Goal: Transaction & Acquisition: Purchase product/service

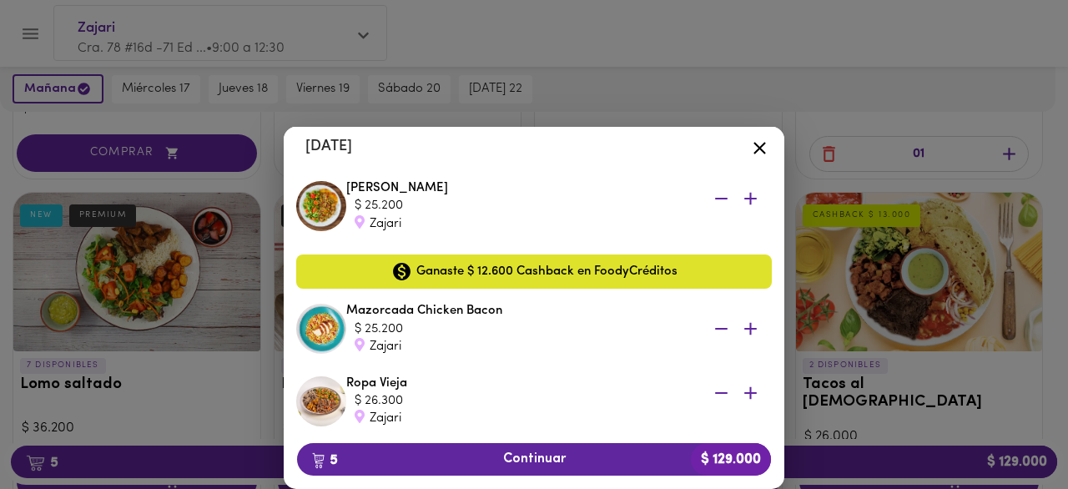
scroll to position [326, 0]
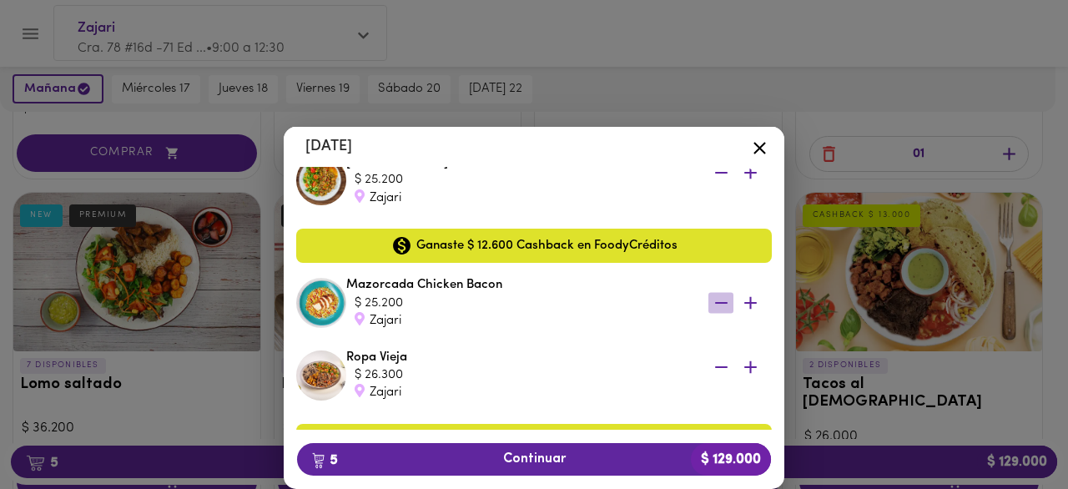
click at [715, 303] on icon "button" at bounding box center [721, 303] width 13 height 2
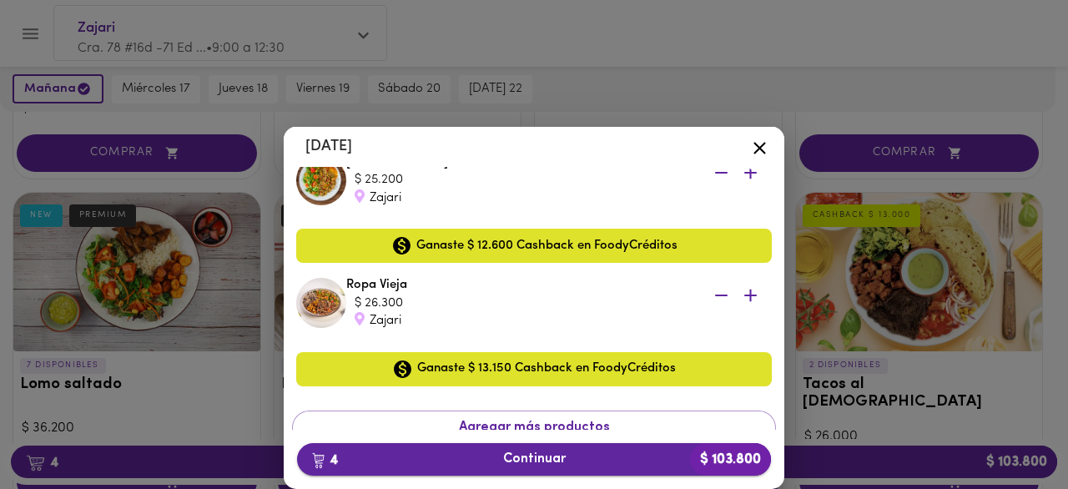
click at [637, 461] on span "4 Continuar $ 103.800" at bounding box center [533, 459] width 447 height 16
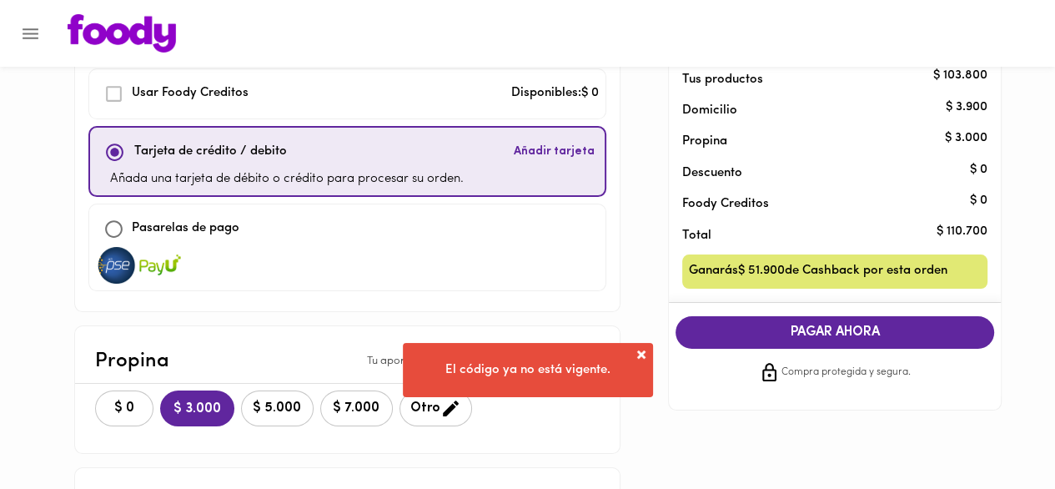
scroll to position [115, 0]
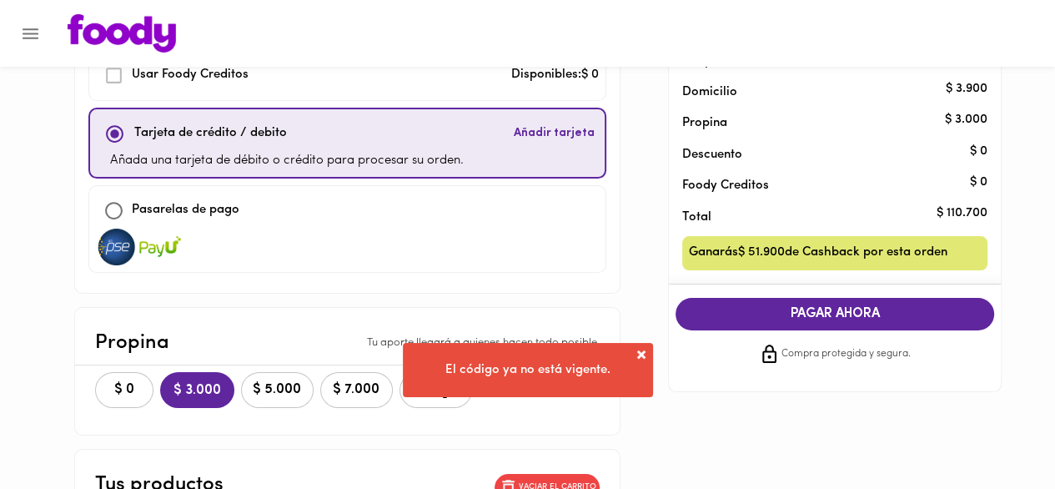
click at [386, 235] on div at bounding box center [347, 247] width 503 height 37
checkbox input "false"
checkbox input "true"
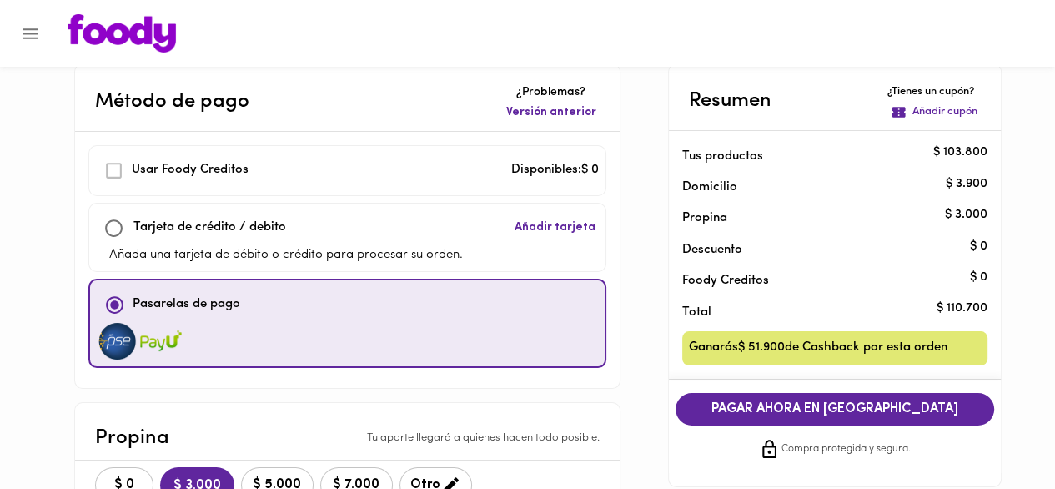
scroll to position [20, 0]
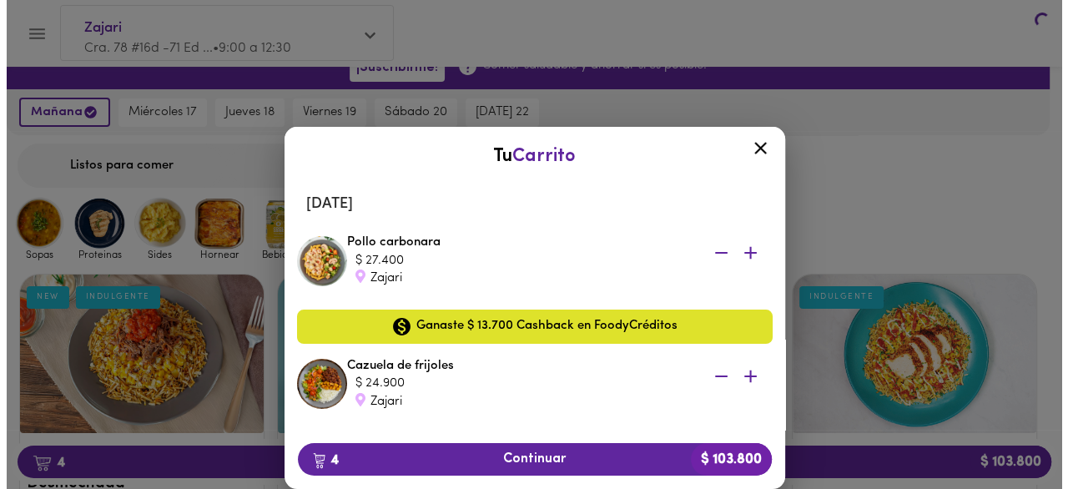
scroll to position [1705, 0]
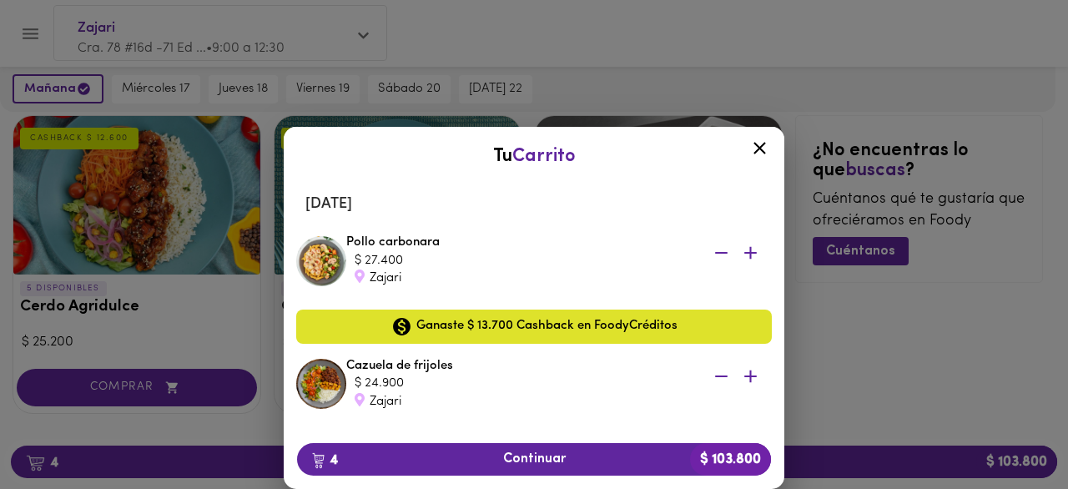
click at [758, 143] on icon at bounding box center [759, 148] width 21 height 21
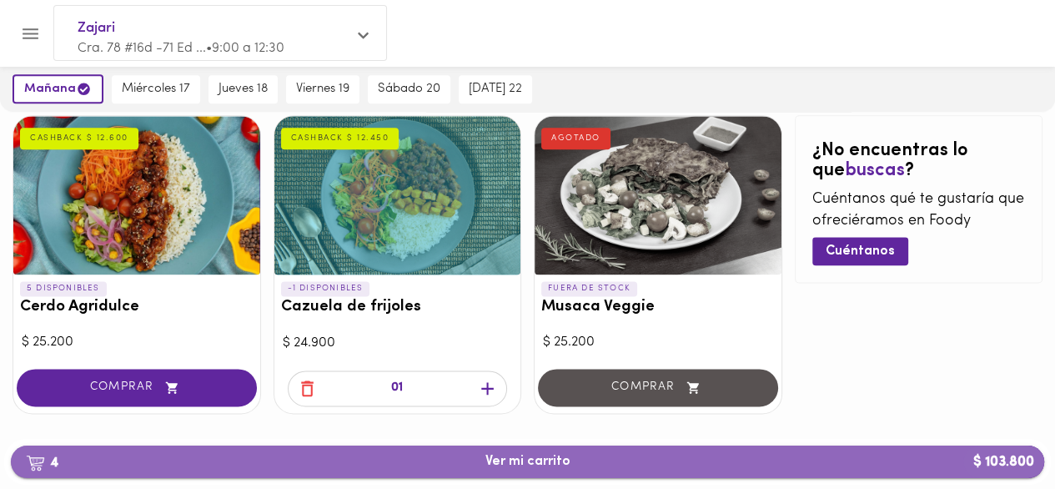
click at [654, 454] on span "4 Ver mi carrito $ 103.800" at bounding box center [527, 462] width 1007 height 16
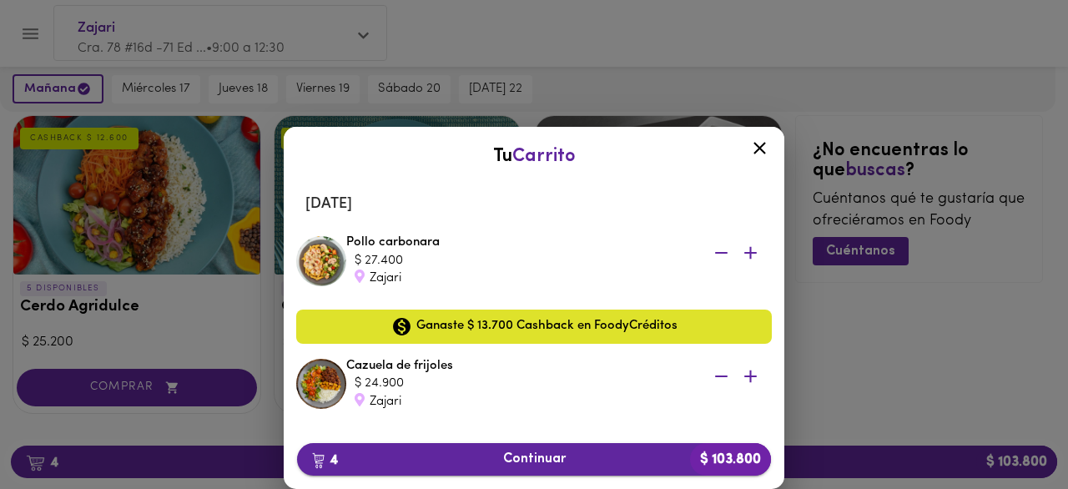
click at [580, 467] on button "4 Continuar $ 103.800" at bounding box center [534, 459] width 474 height 33
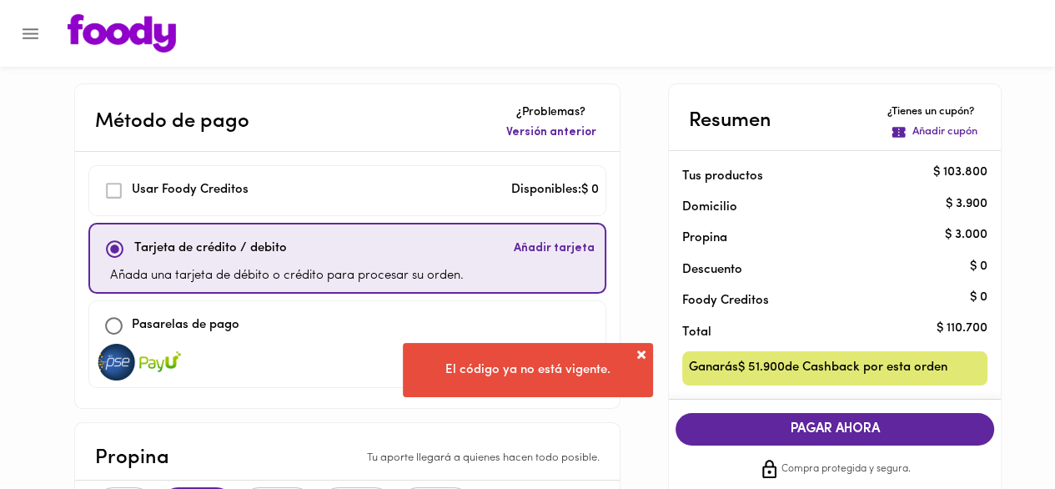
scroll to position [187, 0]
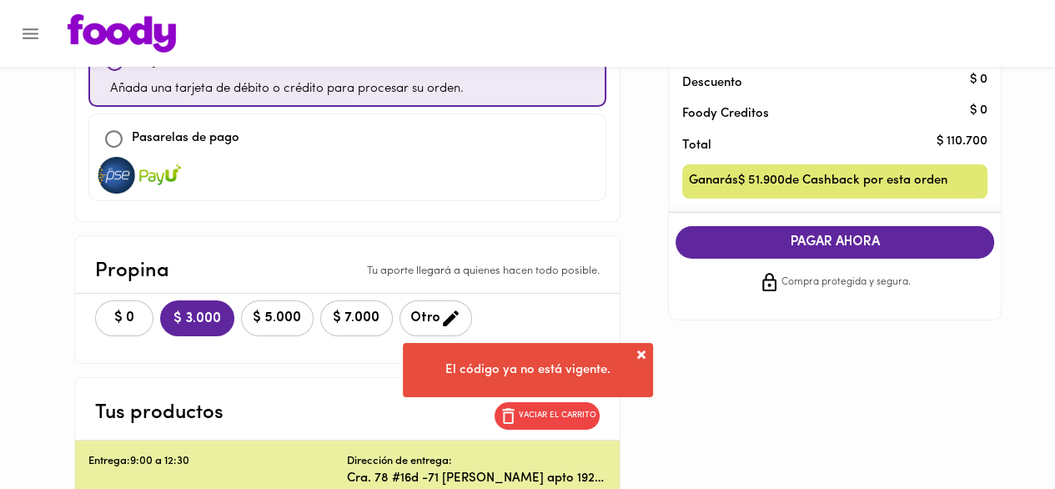
click at [806, 248] on span "PAGAR AHORA" at bounding box center [834, 242] width 285 height 16
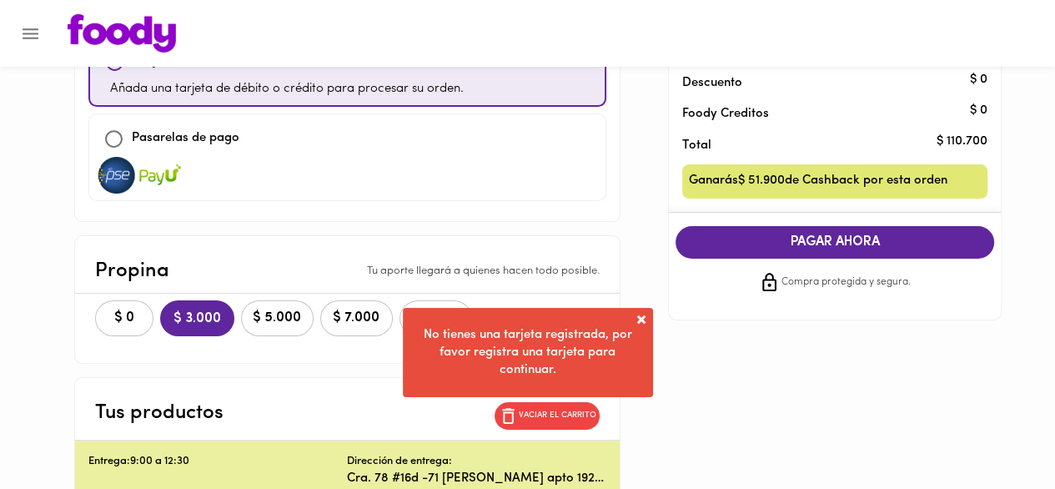
click at [390, 169] on div at bounding box center [347, 175] width 503 height 37
checkbox input "false"
checkbox input "true"
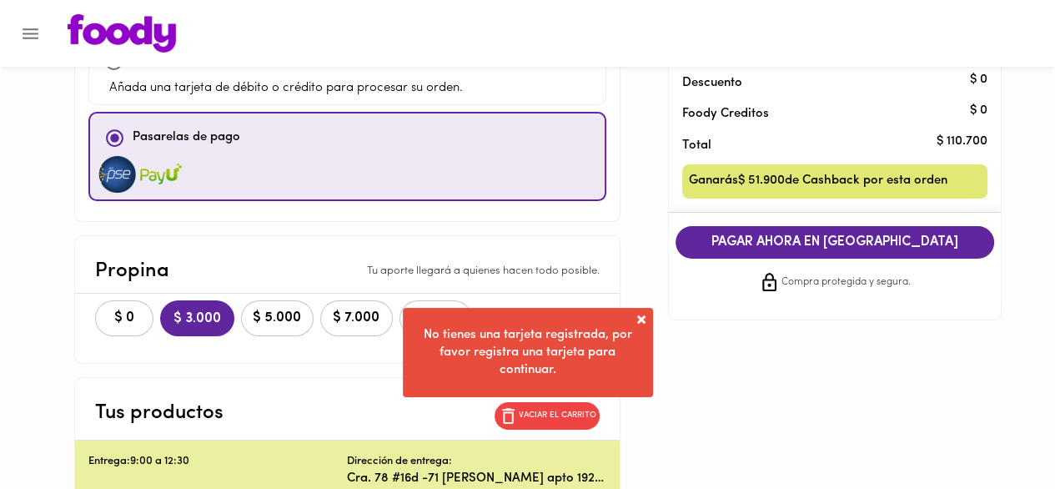
click at [758, 246] on span "PAGAR AHORA EN PASARELA" at bounding box center [834, 242] width 285 height 16
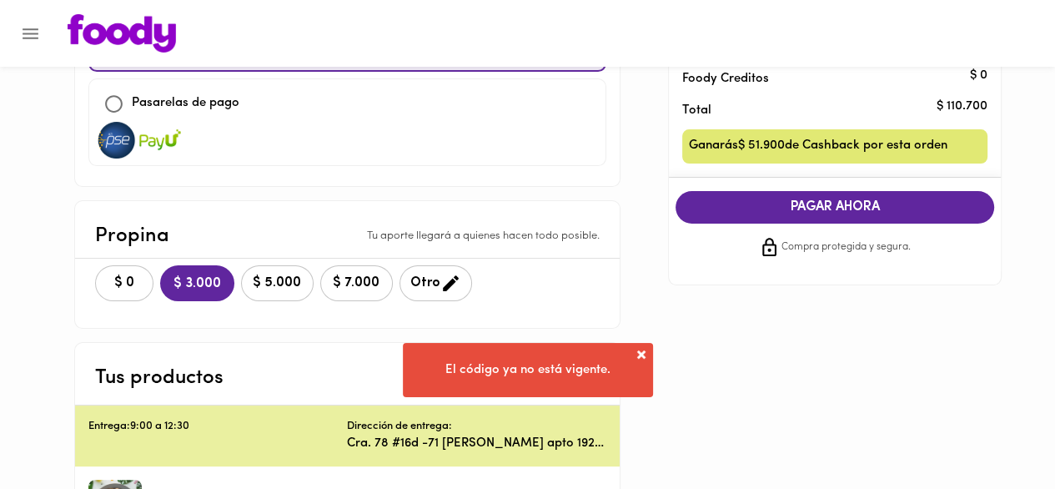
click at [370, 131] on div at bounding box center [347, 140] width 503 height 37
checkbox input "false"
checkbox input "true"
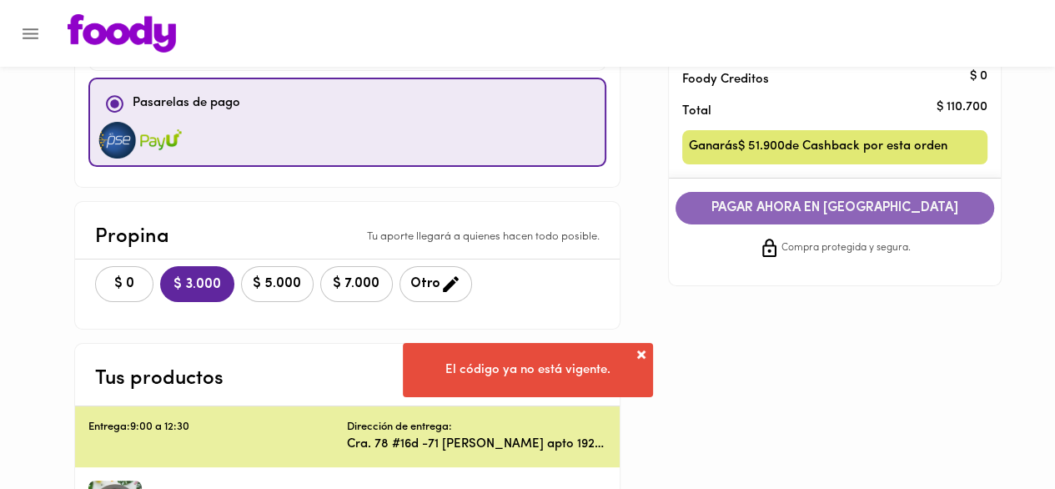
click at [764, 215] on span "PAGAR AHORA EN PASARELA" at bounding box center [834, 208] width 285 height 16
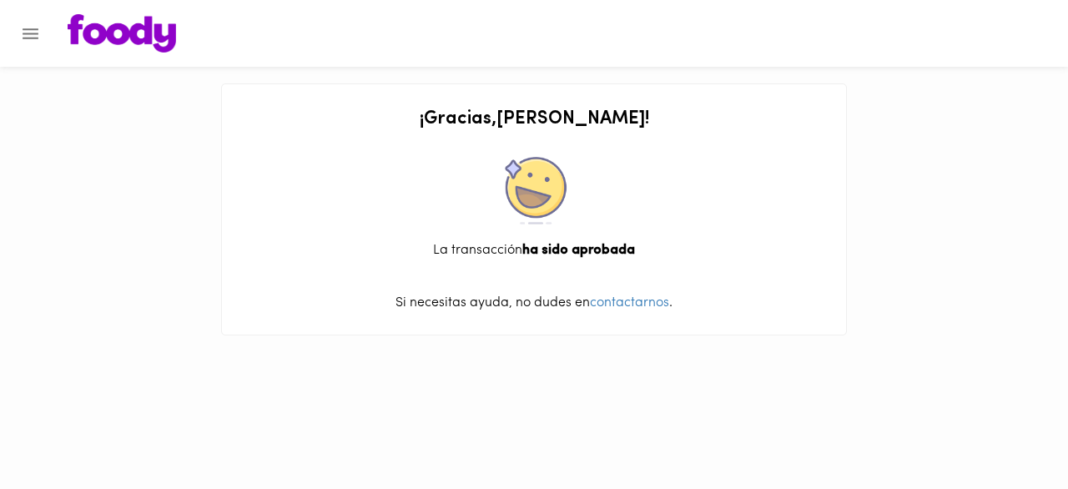
click at [25, 34] on icon "Menu" at bounding box center [30, 33] width 21 height 21
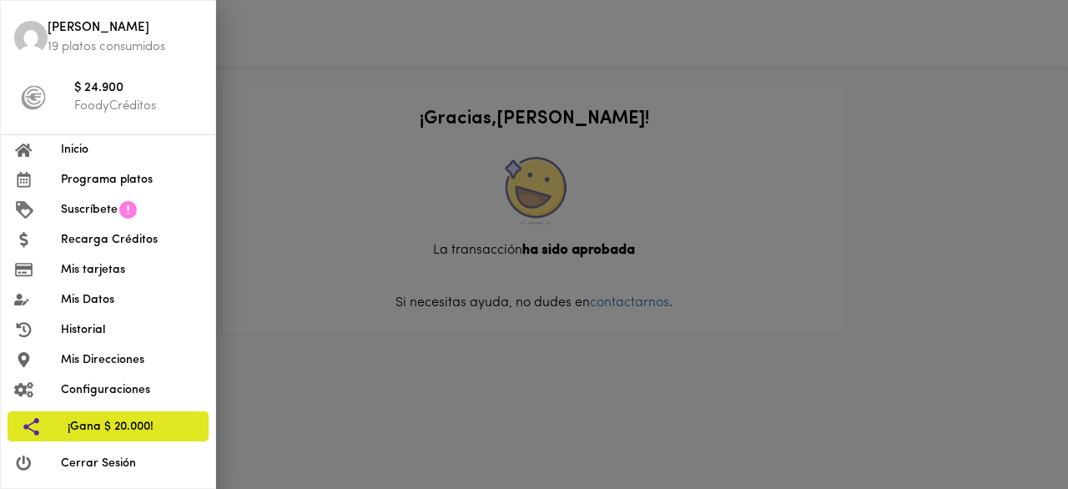
click at [238, 56] on div at bounding box center [534, 244] width 1068 height 489
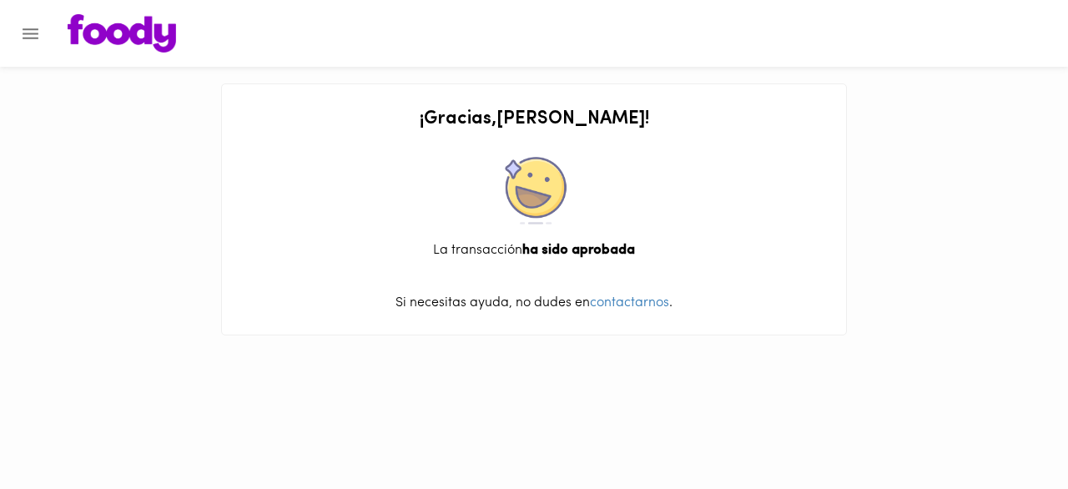
click at [119, 38] on img at bounding box center [122, 33] width 108 height 38
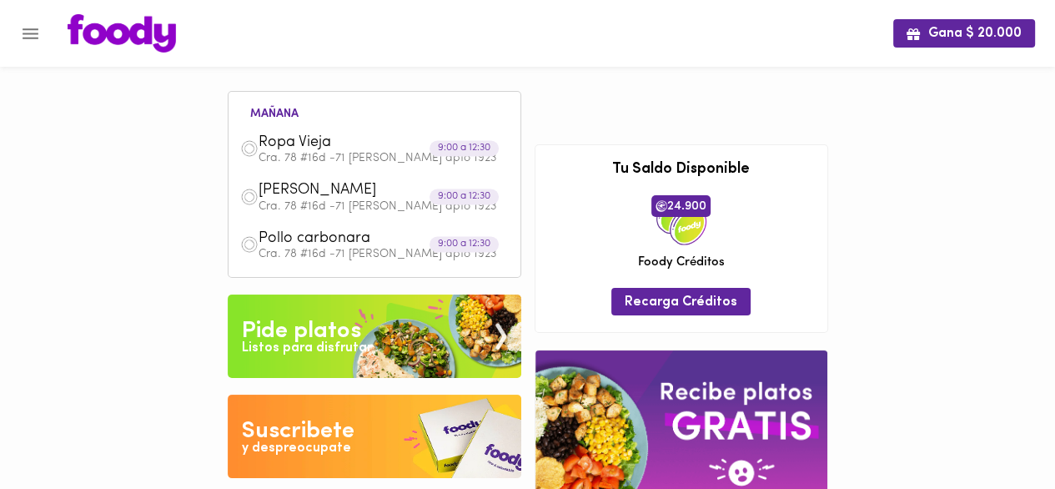
click at [34, 40] on icon "Menu" at bounding box center [30, 33] width 21 height 21
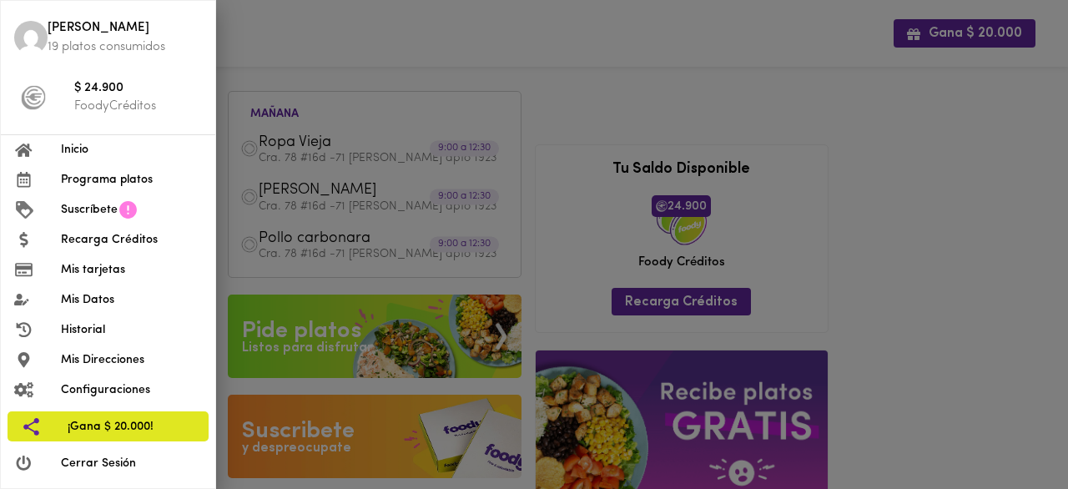
click at [103, 174] on span "Programa platos" at bounding box center [131, 180] width 141 height 18
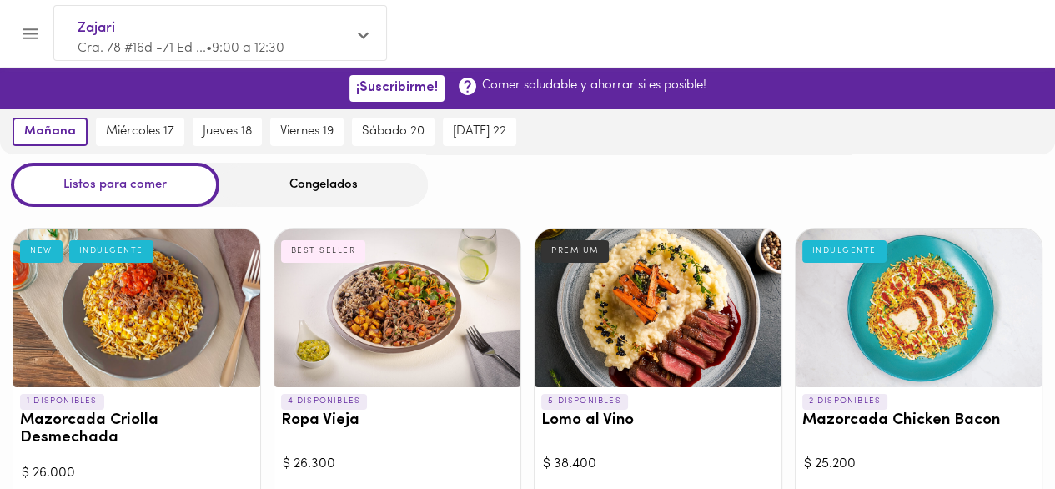
click at [30, 31] on icon "Menu" at bounding box center [30, 33] width 21 height 21
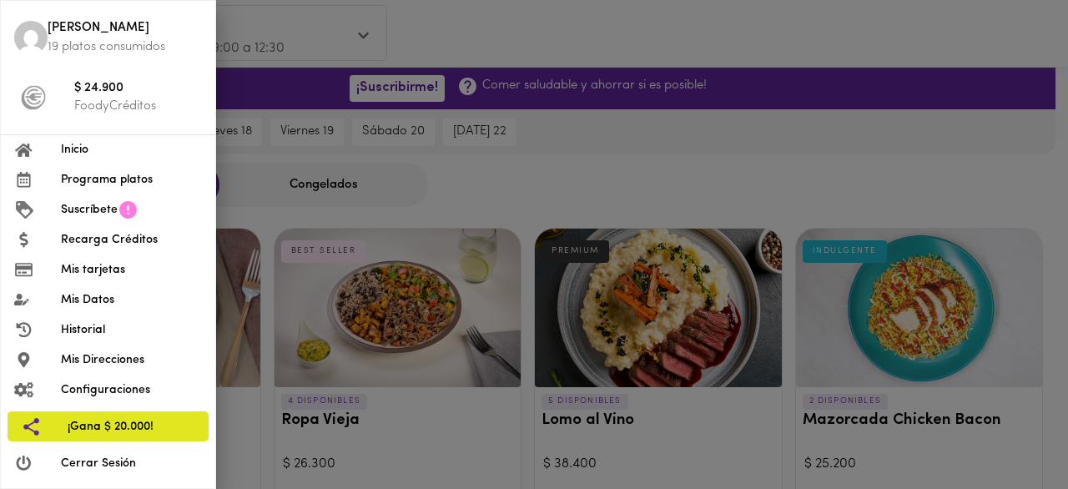
click at [503, 164] on div at bounding box center [534, 244] width 1068 height 489
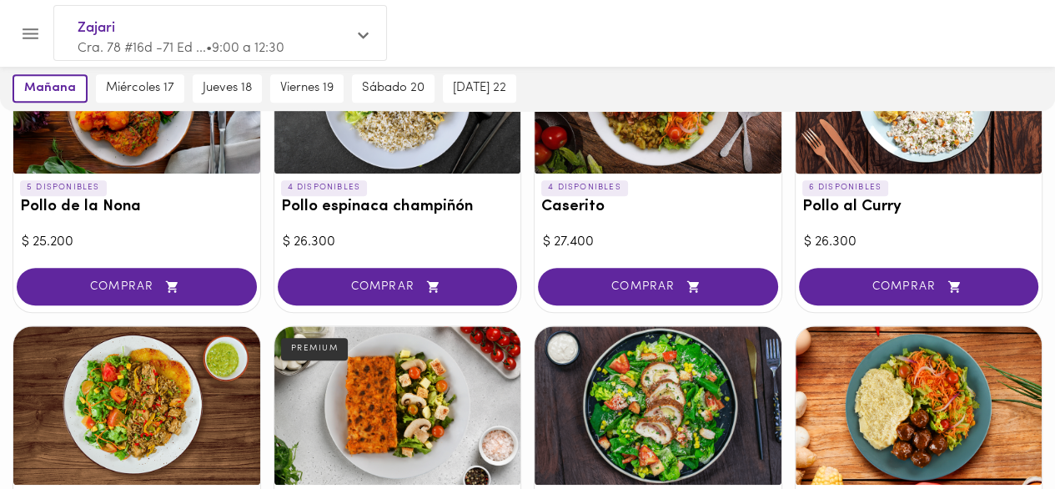
scroll to position [930, 0]
